Goal: Task Accomplishment & Management: Use online tool/utility

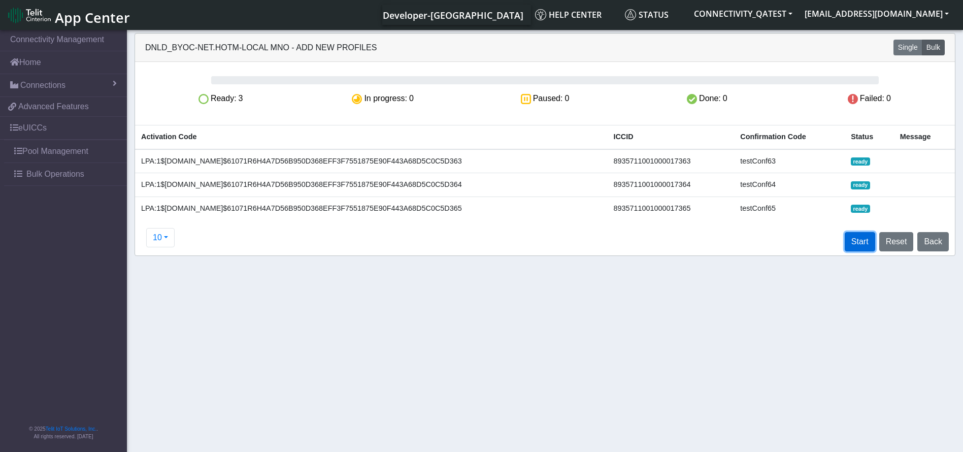
click at [860, 248] on button "Start" at bounding box center [860, 241] width 30 height 19
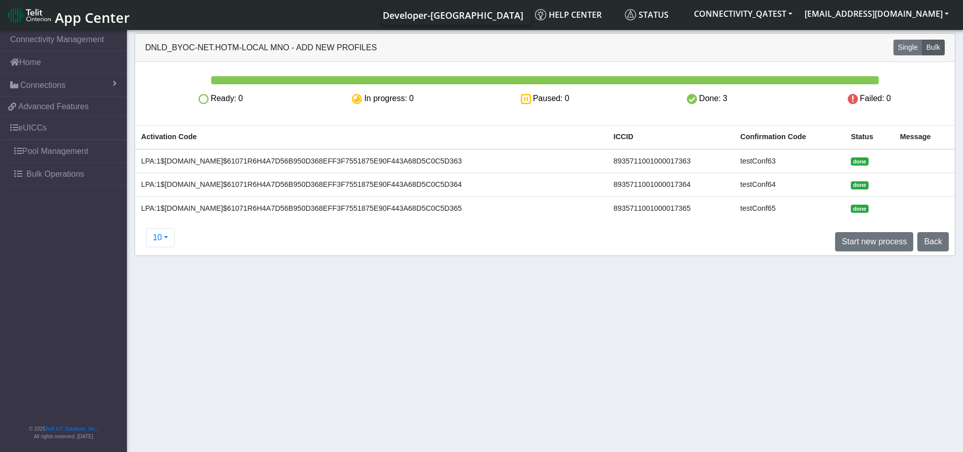
click at [697, 160] on td "8935711001000017363" at bounding box center [670, 161] width 127 height 24
copy td "8935711001000017363"
click at [562, 279] on section "Connectivity Management Home Connections List Map eba5879cfda8898ab2a8512790cc5…" at bounding box center [481, 241] width 963 height 427
click at [863, 247] on button "Start new process" at bounding box center [874, 241] width 78 height 19
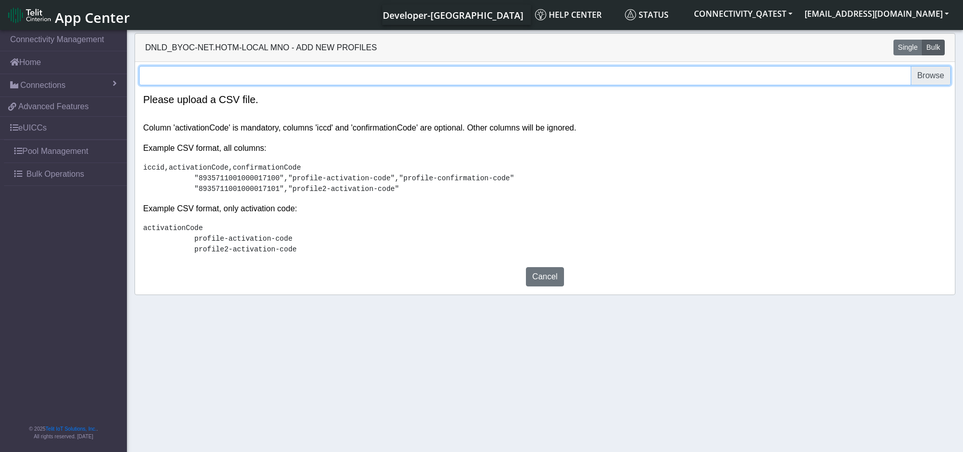
click at [573, 74] on input "file" at bounding box center [545, 75] width 812 height 19
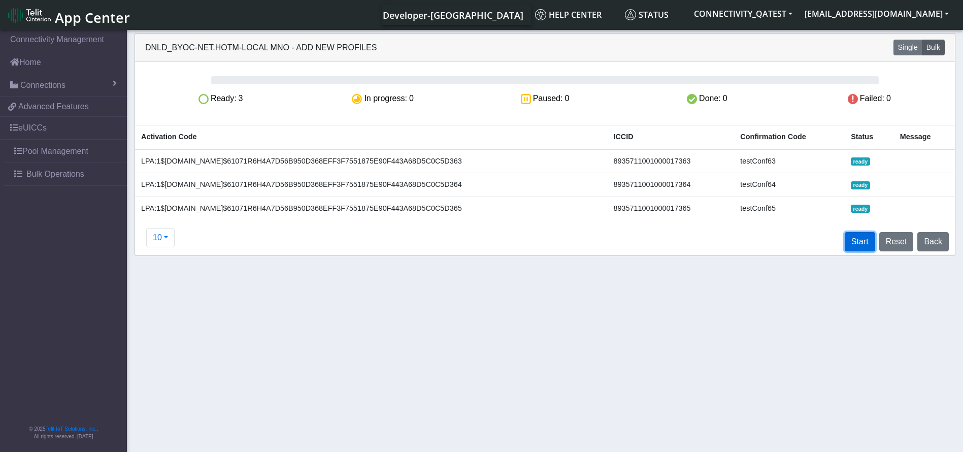
click at [866, 245] on button "Start" at bounding box center [860, 241] width 30 height 19
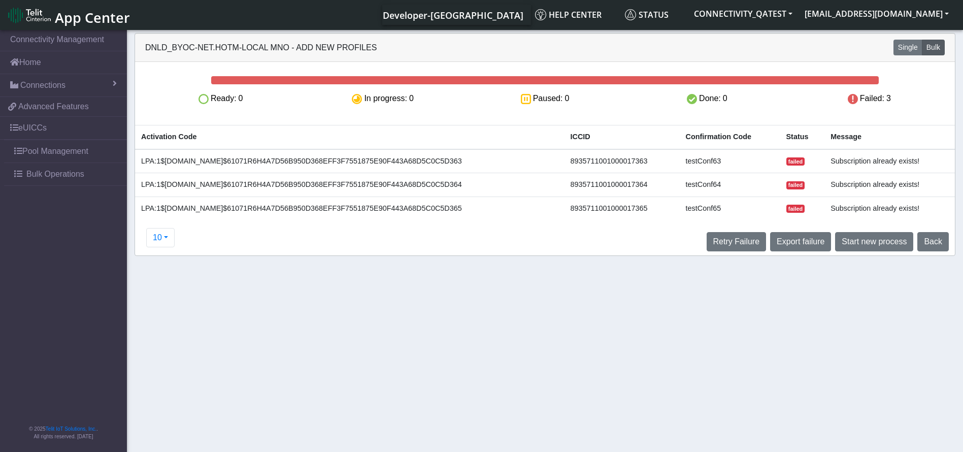
click at [641, 163] on td "8935711001000017363" at bounding box center [621, 161] width 115 height 24
copy td "8935711001000017363"
click at [663, 208] on td "8935711001000017365" at bounding box center [621, 207] width 115 height 23
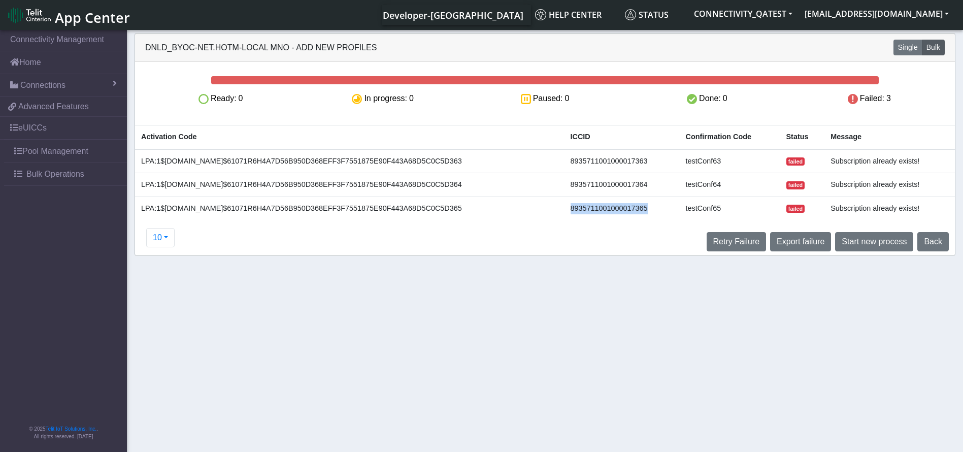
copy td "8935711001000017365"
